Goal: Task Accomplishment & Management: Use online tool/utility

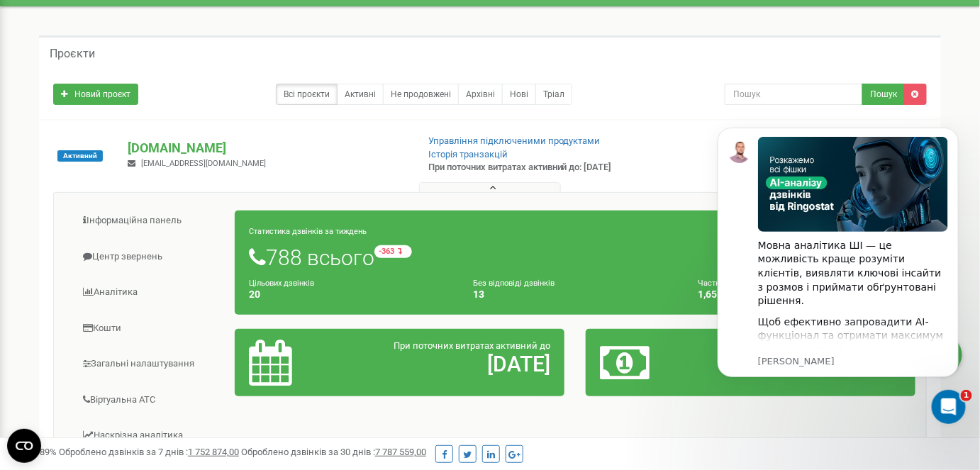
scroll to position [64, 0]
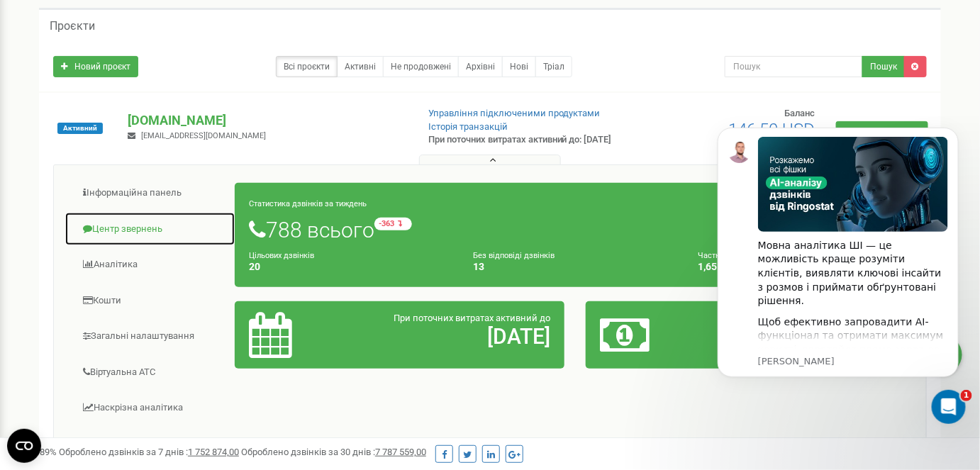
click at [160, 238] on link "Центр звернень" at bounding box center [150, 229] width 171 height 35
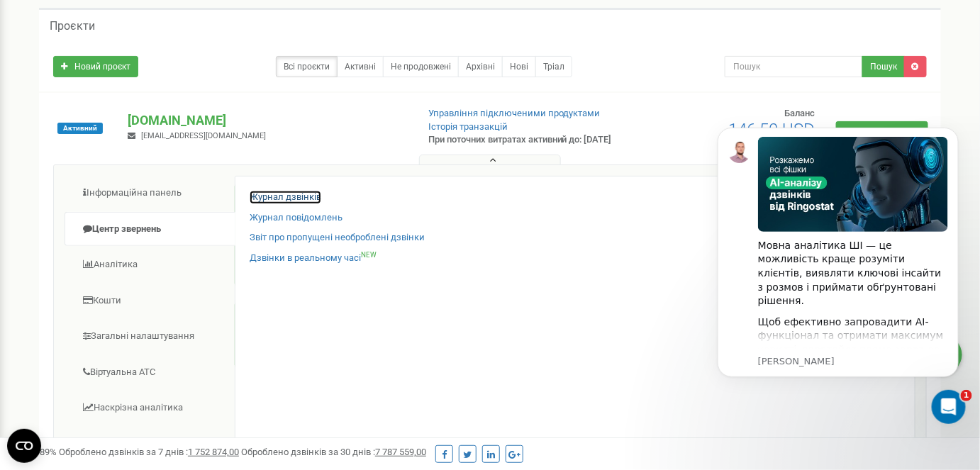
click at [289, 204] on link "Журнал дзвінків" at bounding box center [286, 197] width 72 height 13
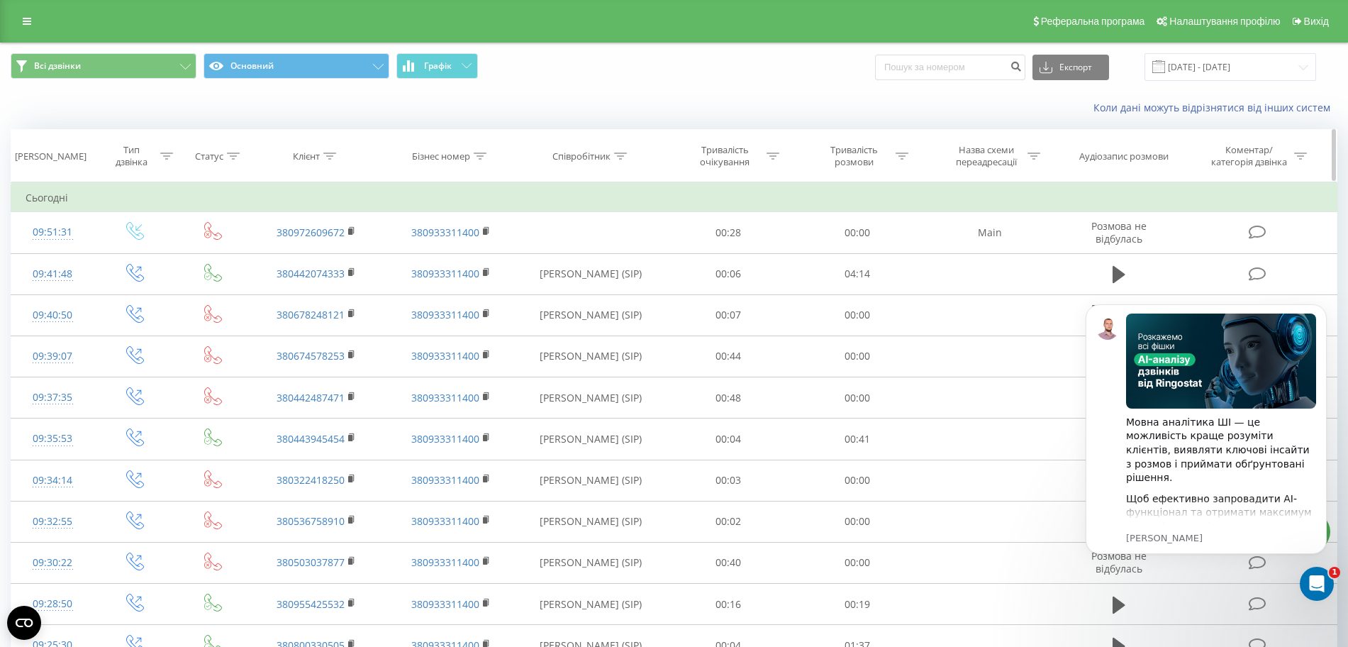
click at [626, 155] on icon at bounding box center [620, 155] width 13 height 7
click at [586, 257] on input "text" at bounding box center [591, 257] width 125 height 25
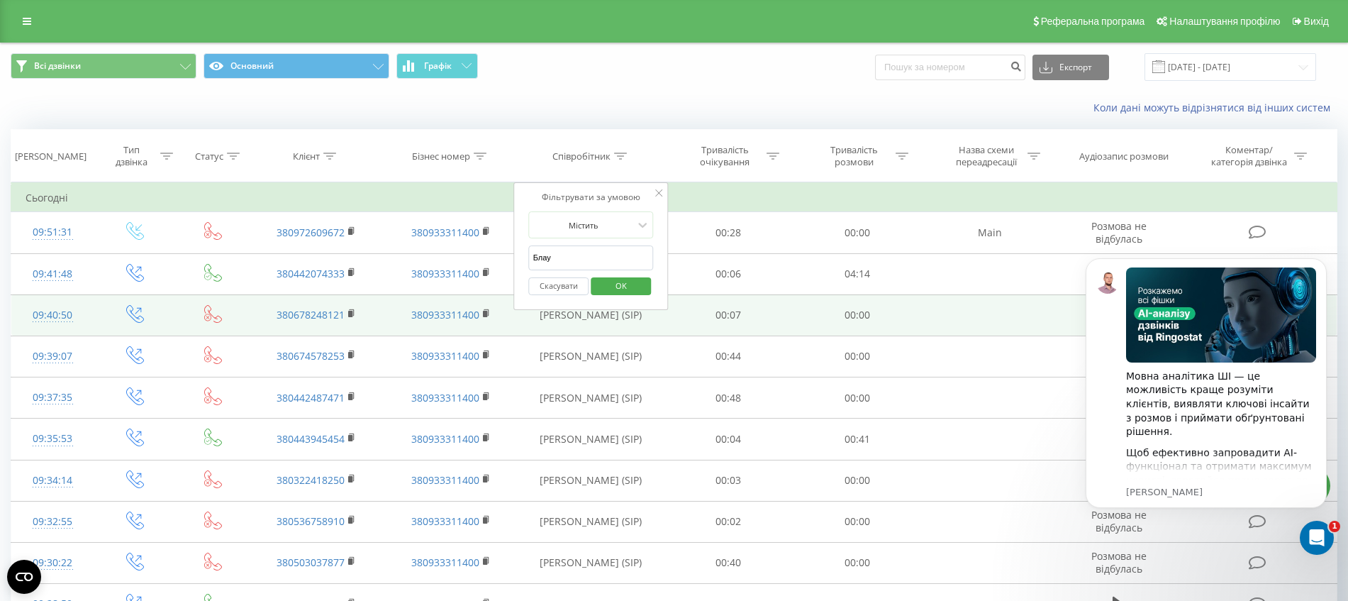
type input "Блауш"
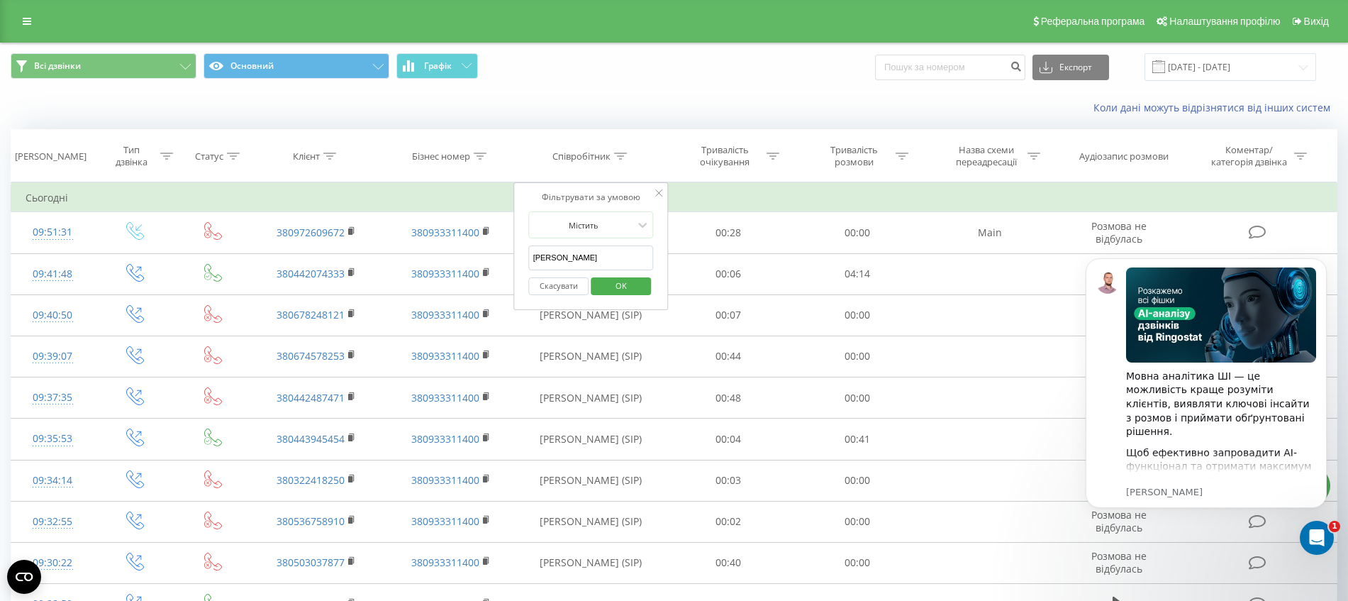
click at [640, 289] on span "OK" at bounding box center [621, 285] width 40 height 22
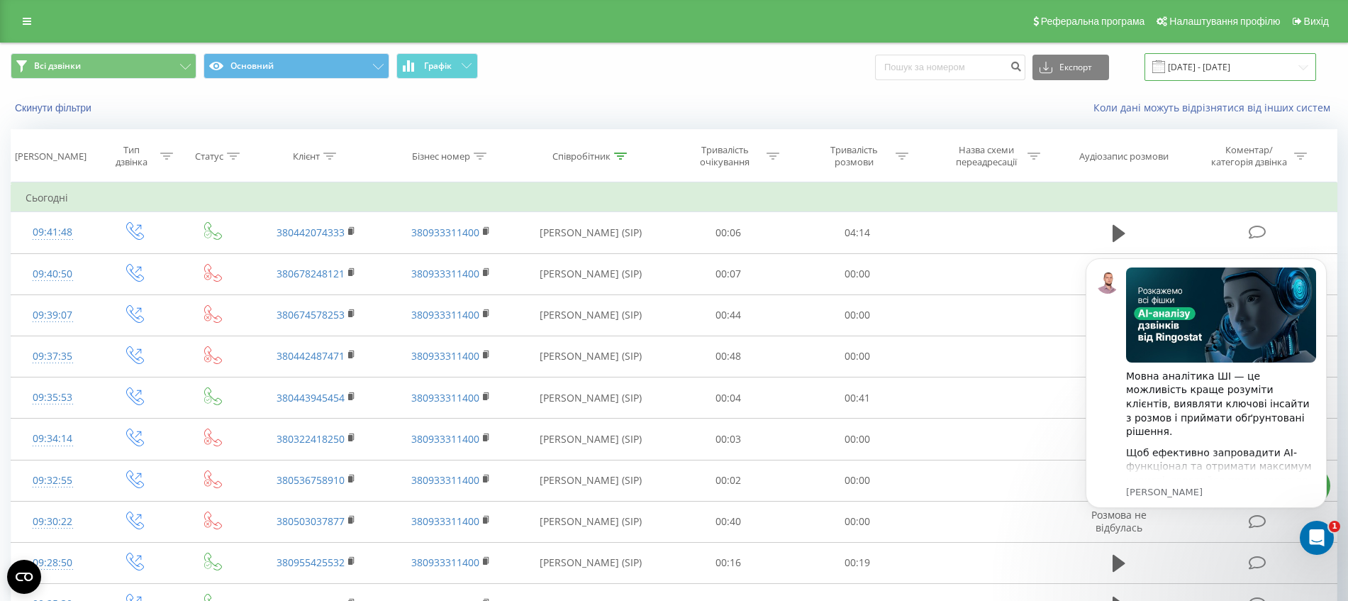
click at [1247, 66] on input "21.07.2025 - 21.08.2025" at bounding box center [1231, 67] width 172 height 28
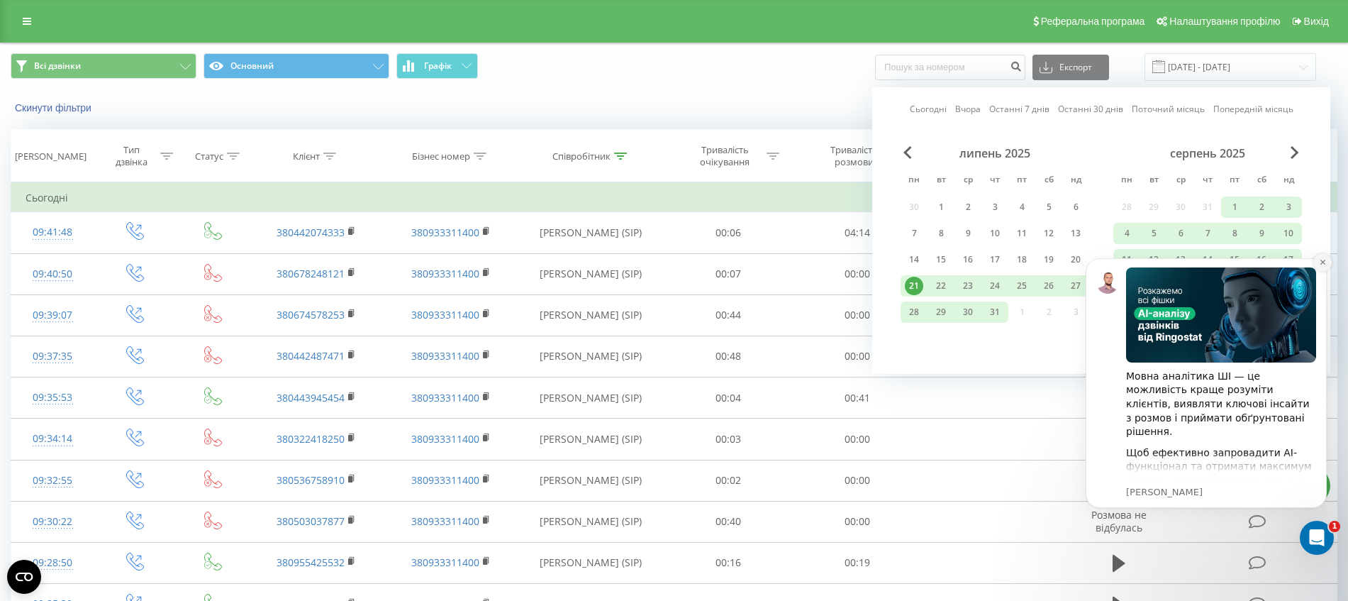
click at [1325, 260] on icon "Dismiss notification" at bounding box center [1322, 262] width 5 height 5
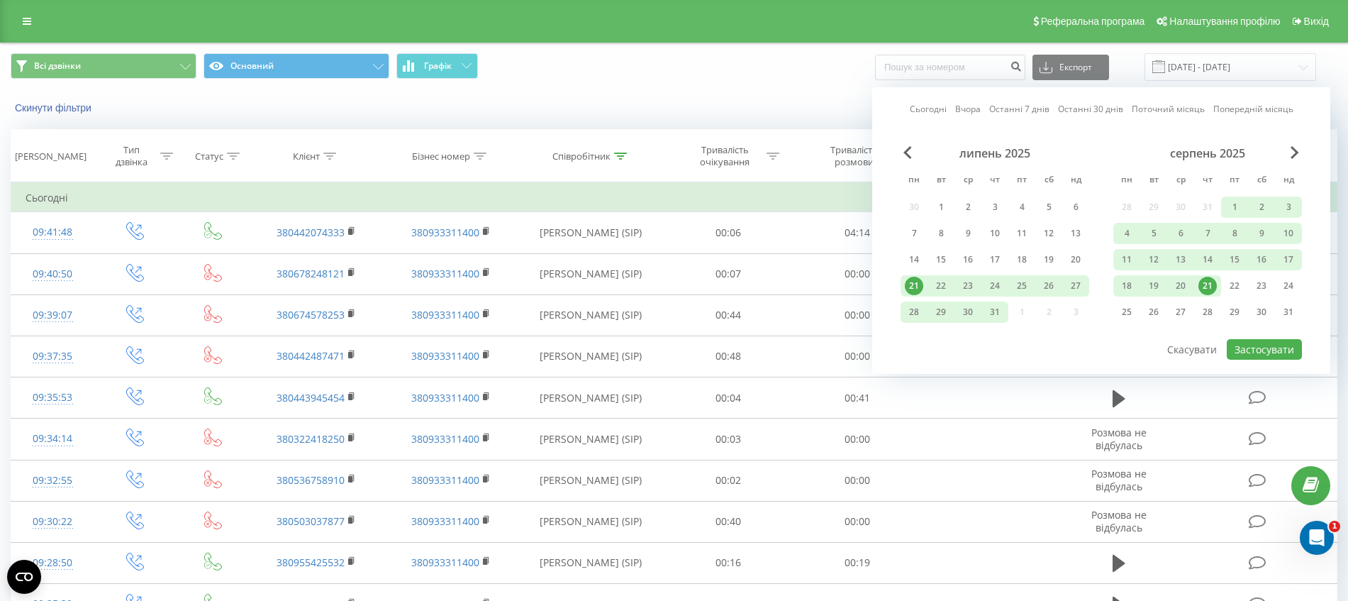
click at [1213, 284] on div "21" at bounding box center [1207, 286] width 18 height 18
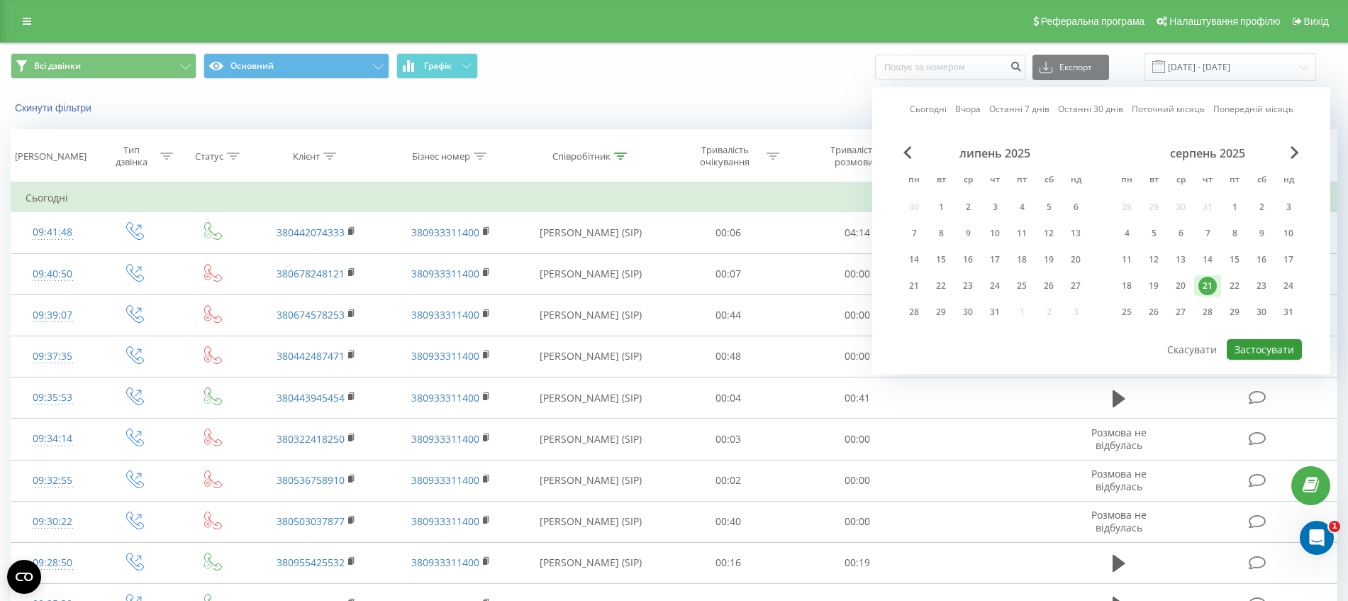
click at [1263, 351] on button "Застосувати" at bounding box center [1264, 349] width 75 height 21
type input "21.08.2025 - 21.08.2025"
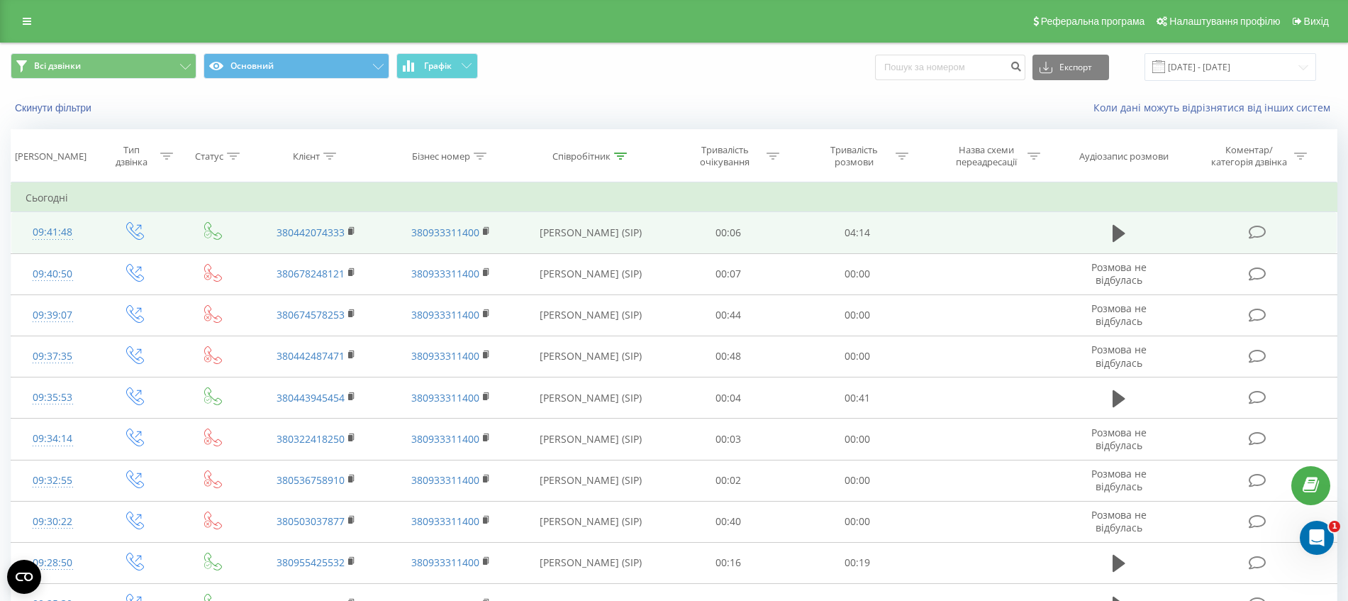
click at [1111, 218] on td at bounding box center [1119, 232] width 124 height 41
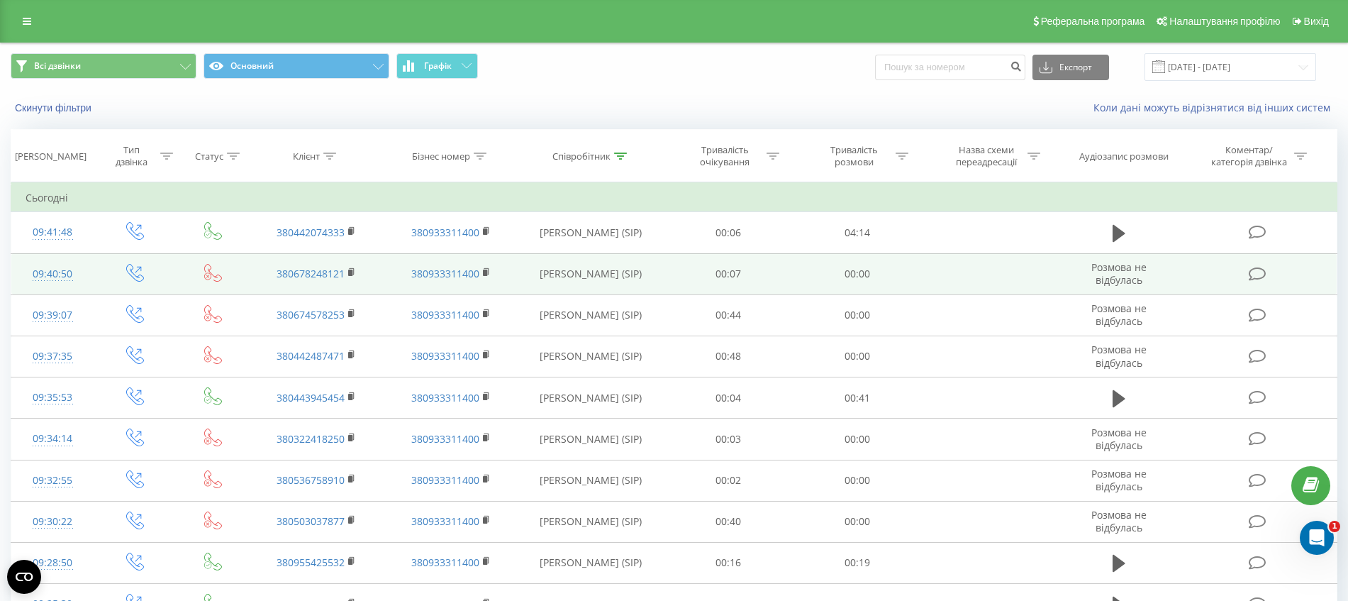
drag, startPoint x: 1114, startPoint y: 226, endPoint x: 1098, endPoint y: 263, distance: 41.0
click at [1114, 226] on icon at bounding box center [1119, 233] width 13 height 17
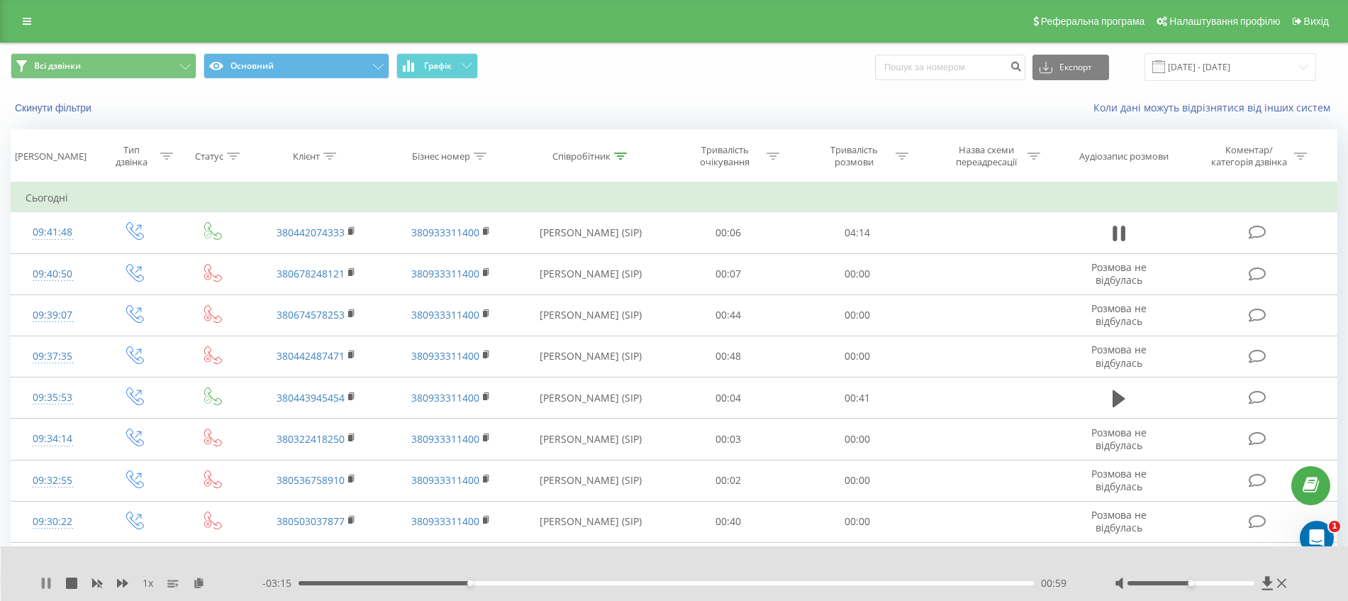
click at [41, 582] on icon at bounding box center [45, 582] width 11 height 11
click at [46, 576] on div "1 x" at bounding box center [151, 583] width 222 height 14
click at [50, 583] on icon at bounding box center [46, 582] width 9 height 11
click at [49, 577] on icon at bounding box center [45, 582] width 11 height 11
click at [43, 577] on icon at bounding box center [45, 582] width 11 height 11
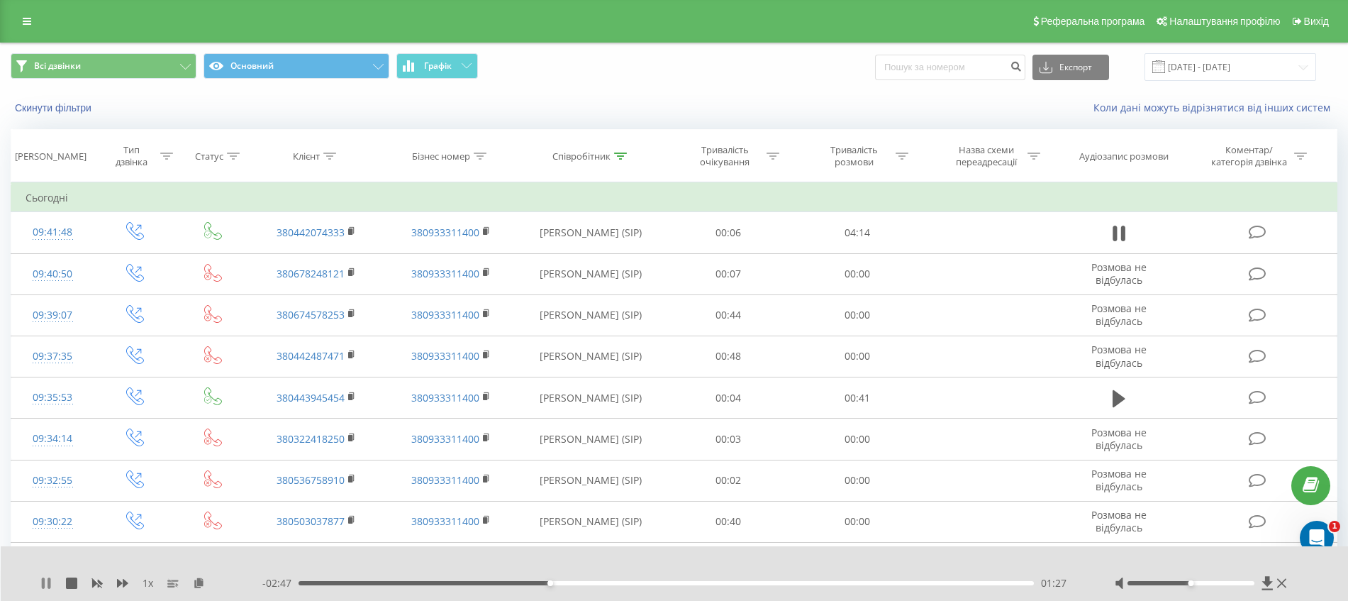
click at [42, 578] on icon at bounding box center [43, 582] width 3 height 11
click at [49, 584] on icon at bounding box center [45, 582] width 11 height 11
click at [47, 577] on icon at bounding box center [45, 582] width 11 height 11
